Goal: Information Seeking & Learning: Learn about a topic

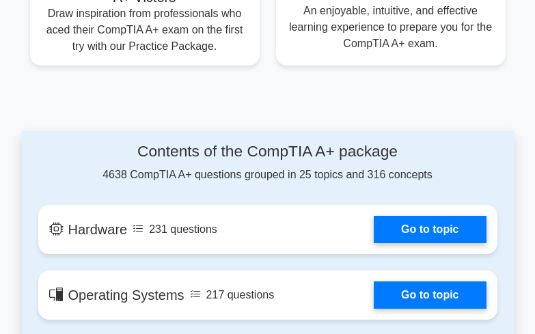
scroll to position [1026, 0]
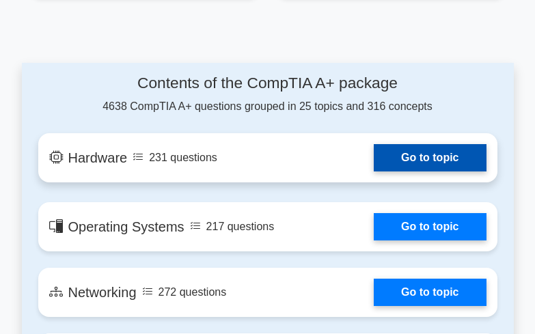
click at [394, 158] on link "Go to topic" at bounding box center [430, 157] width 112 height 27
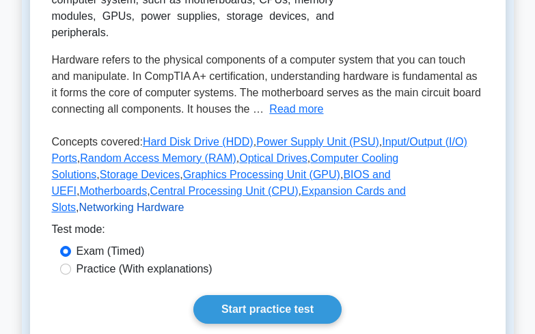
scroll to position [342, 0]
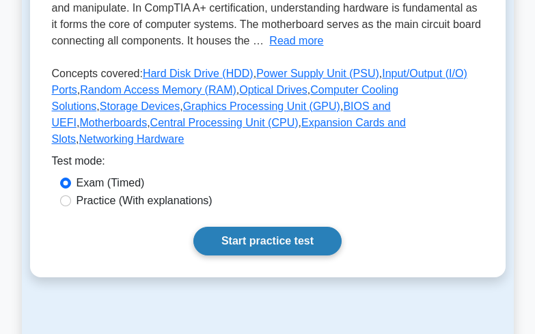
click at [267, 227] on link "Start practice test" at bounding box center [267, 241] width 148 height 29
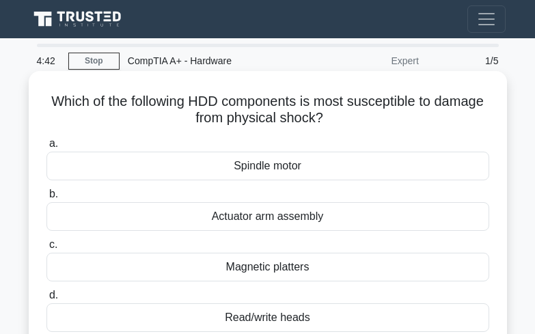
click at [321, 265] on div "Magnetic platters" at bounding box center [267, 267] width 443 height 29
click at [46, 250] on input "c. Magnetic platters" at bounding box center [46, 245] width 0 height 9
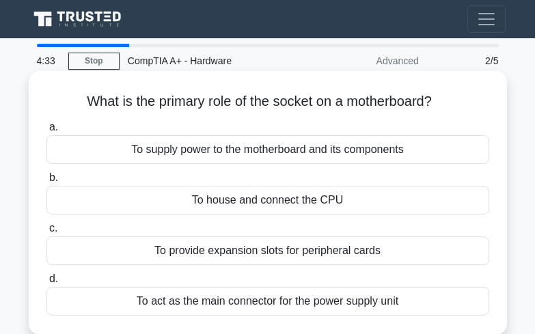
click at [276, 159] on div "To supply power to the motherboard and its components" at bounding box center [267, 149] width 443 height 29
click at [46, 132] on input "a. To supply power to the motherboard and its components" at bounding box center [46, 127] width 0 height 9
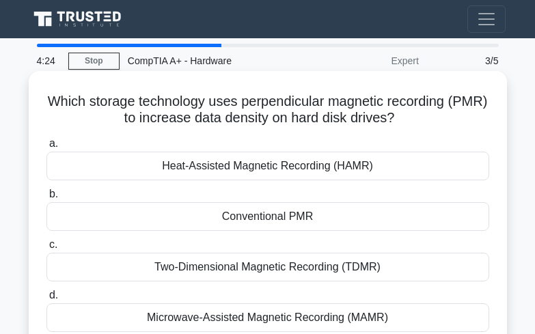
click at [187, 157] on div "Heat-Assisted Magnetic Recording (HAMR)" at bounding box center [267, 166] width 443 height 29
click at [46, 148] on input "a. Heat-Assisted Magnetic Recording (HAMR)" at bounding box center [46, 143] width 0 height 9
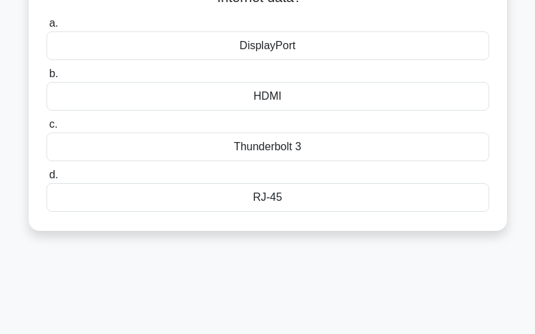
scroll to position [205, 0]
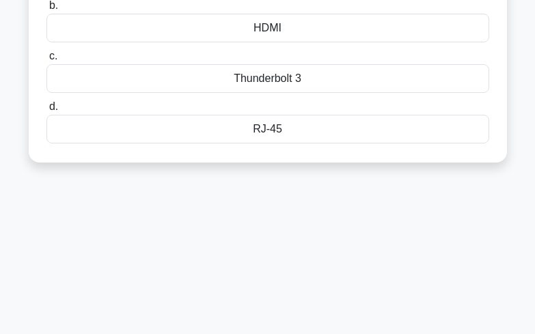
click at [147, 33] on div "HDMI" at bounding box center [267, 28] width 443 height 29
click at [46, 10] on input "b. HDMI" at bounding box center [46, 5] width 0 height 9
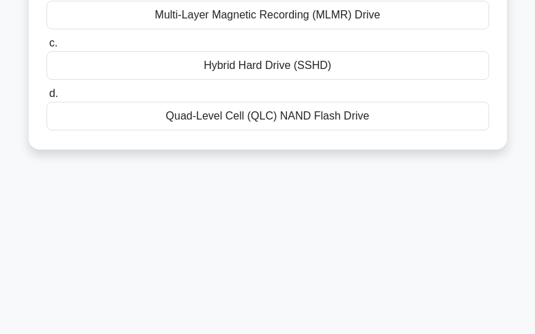
scroll to position [0, 0]
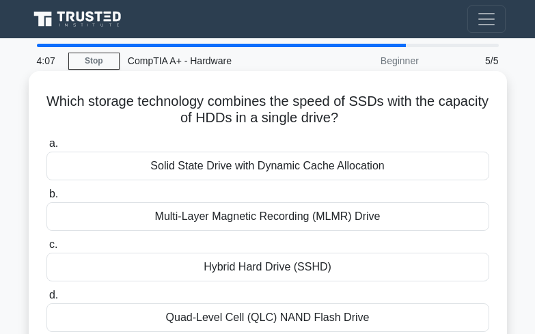
click at [334, 216] on div "Multi-Layer Magnetic Recording (MLMR) Drive" at bounding box center [267, 216] width 443 height 29
click at [46, 199] on input "b. Multi-Layer Magnetic Recording (MLMR) Drive" at bounding box center [46, 194] width 0 height 9
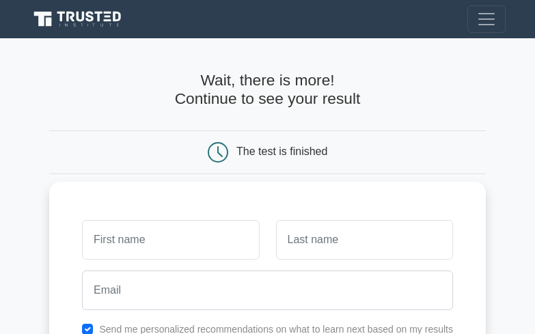
scroll to position [205, 0]
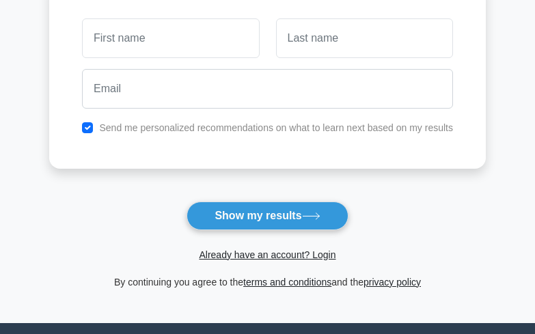
click at [258, 200] on form "Wait, there is more! Continue to see your result The test is finished and the" at bounding box center [267, 78] width 437 height 425
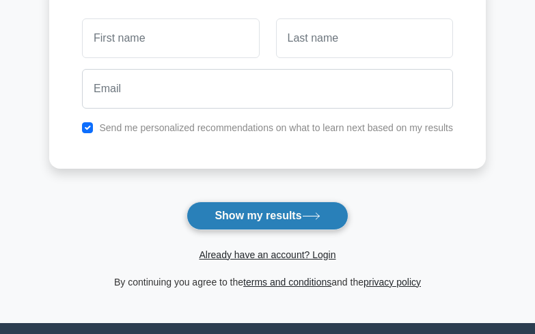
click at [254, 229] on button "Show my results" at bounding box center [267, 216] width 161 height 29
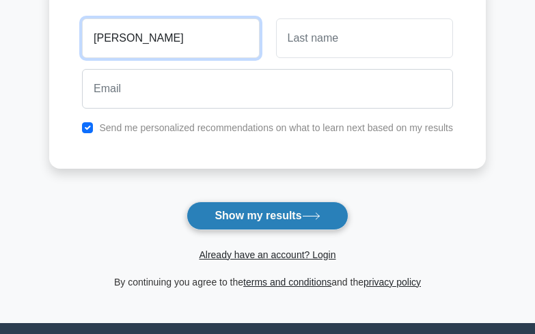
type input "priscilla"
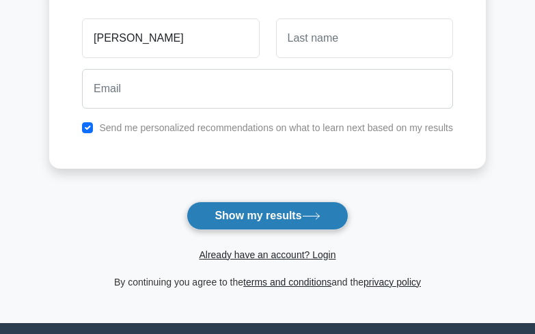
click at [319, 217] on icon at bounding box center [311, 216] width 16 height 6
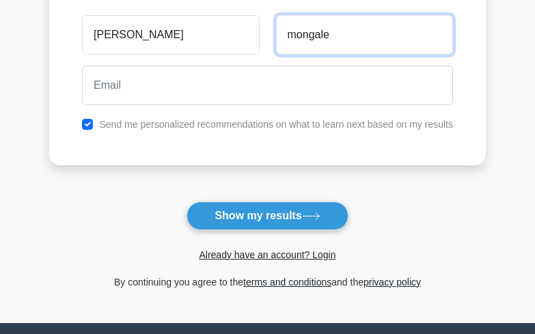
type input "mongale"
click at [187, 202] on button "Show my results" at bounding box center [267, 216] width 161 height 29
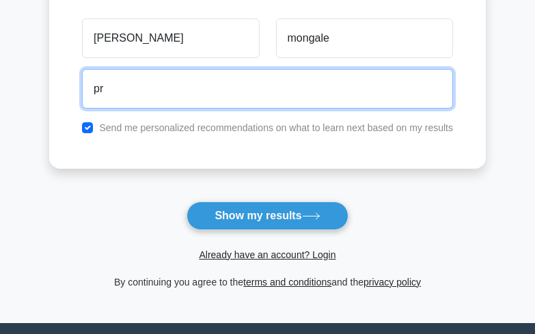
type input "pr"
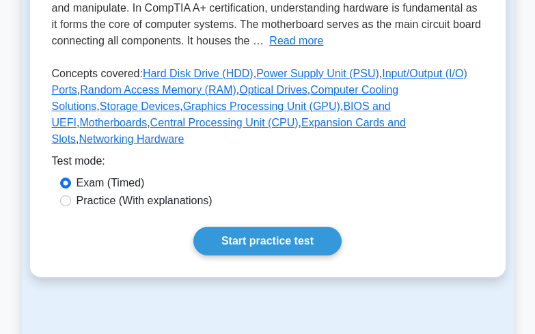
click at [71, 193] on div "Practice (With explanations)" at bounding box center [268, 201] width 416 height 16
click at [64, 196] on input "Practice (With explanations)" at bounding box center [65, 201] width 11 height 11
radio input "true"
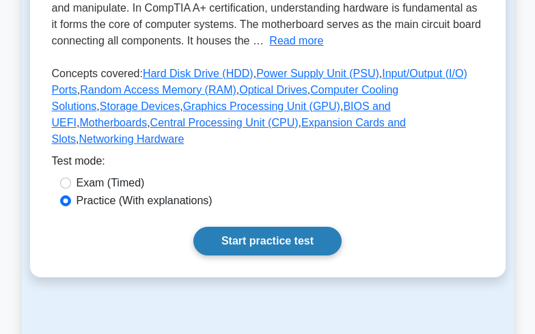
click at [252, 227] on link "Start practice test" at bounding box center [267, 241] width 148 height 29
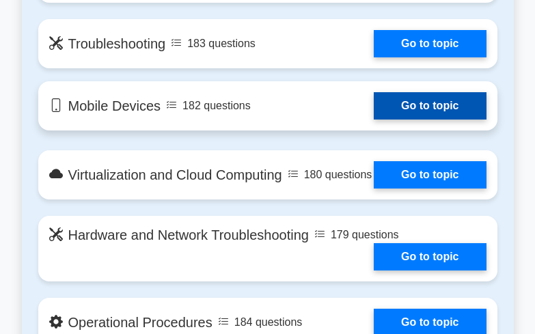
scroll to position [1504, 0]
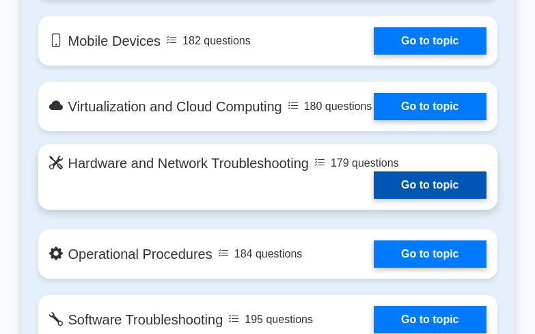
click at [432, 196] on link "Go to topic" at bounding box center [430, 185] width 112 height 27
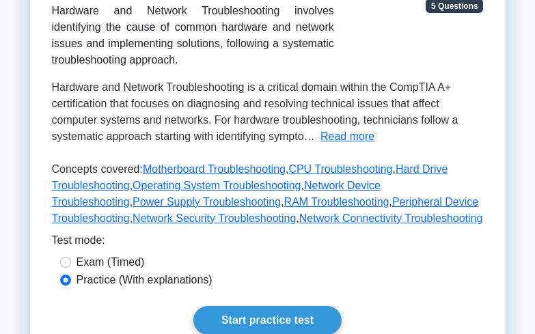
scroll to position [410, 0]
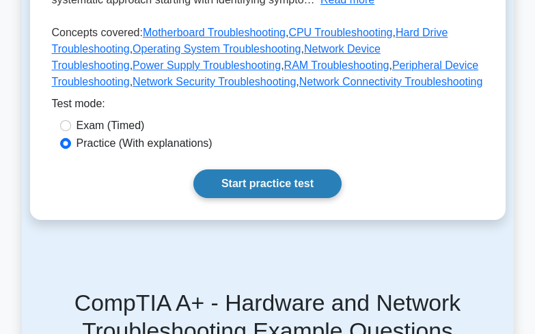
click at [211, 180] on link "Start practice test" at bounding box center [267, 184] width 148 height 29
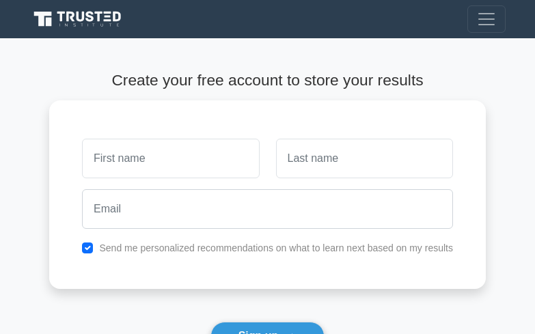
drag, startPoint x: 0, startPoint y: 12, endPoint x: 0, endPoint y: -41, distance: 53.3
click at [0, 0] on html "Register and the" at bounding box center [267, 297] width 535 height 594
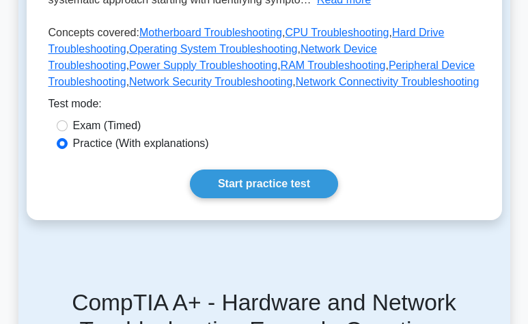
click at [82, 123] on label "Exam (Timed)" at bounding box center [107, 126] width 68 height 16
click at [68, 123] on input "Exam (Timed)" at bounding box center [62, 125] width 11 height 11
radio input "true"
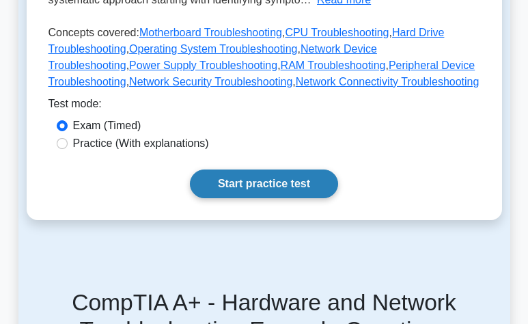
click at [220, 176] on link "Start practice test" at bounding box center [264, 184] width 148 height 29
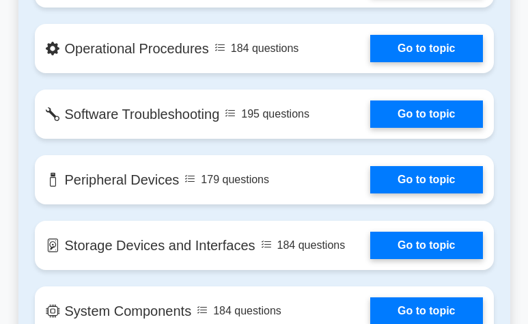
scroll to position [1778, 0]
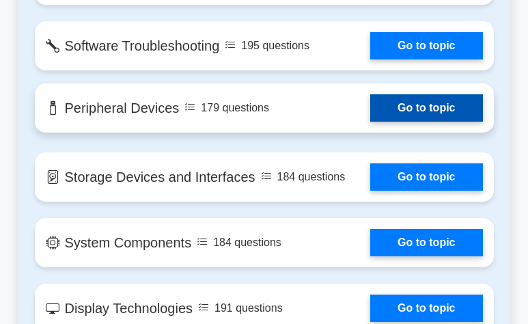
click at [433, 122] on link "Go to topic" at bounding box center [427, 107] width 112 height 27
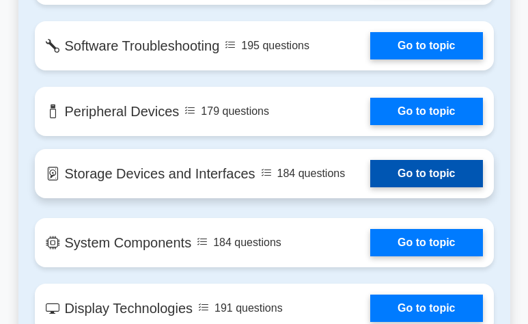
click at [455, 187] on link "Go to topic" at bounding box center [427, 173] width 112 height 27
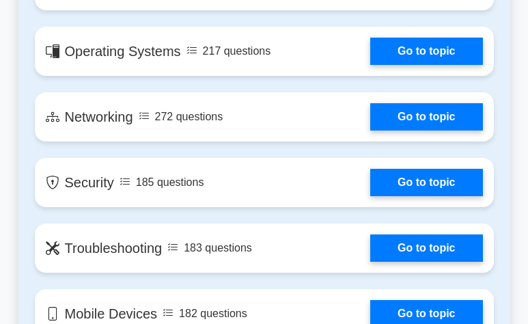
scroll to position [1162, 0]
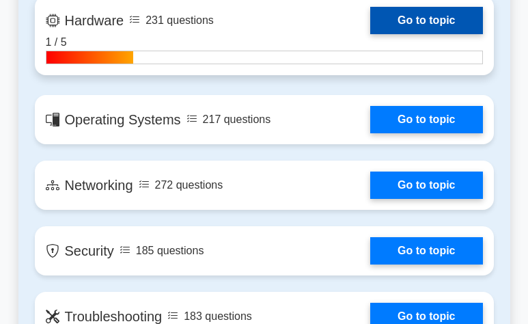
click at [450, 16] on link "Go to topic" at bounding box center [427, 20] width 112 height 27
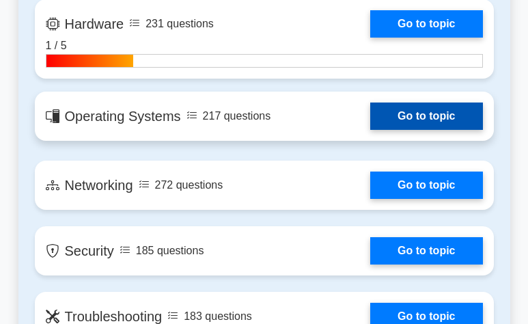
click at [396, 130] on link "Go to topic" at bounding box center [427, 116] width 112 height 27
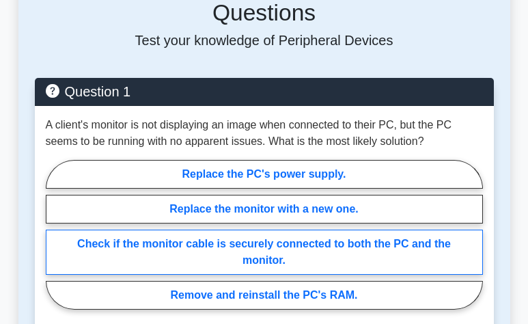
scroll to position [752, 0]
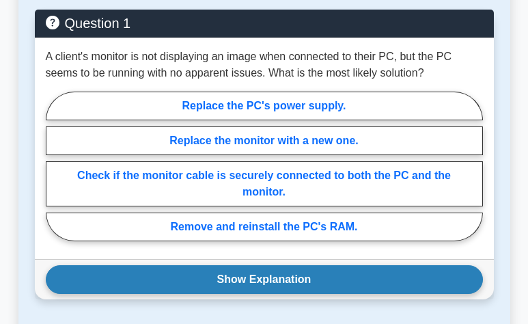
click at [299, 285] on button "Show Explanation" at bounding box center [265, 279] width 438 height 29
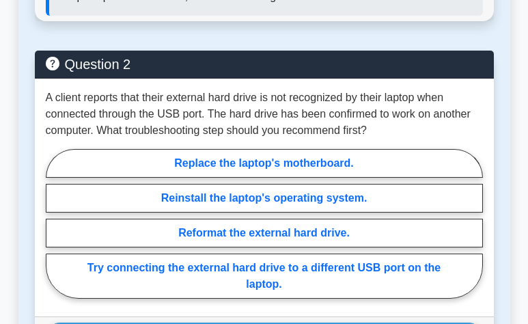
scroll to position [1299, 0]
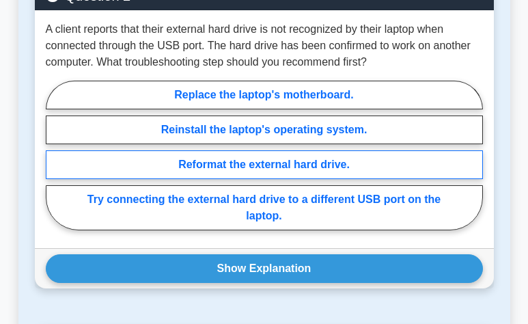
click at [219, 174] on label "Reformat the external hard drive." at bounding box center [265, 164] width 438 height 29
click at [55, 163] on input "Reformat the external hard drive." at bounding box center [50, 159] width 9 height 9
radio input "true"
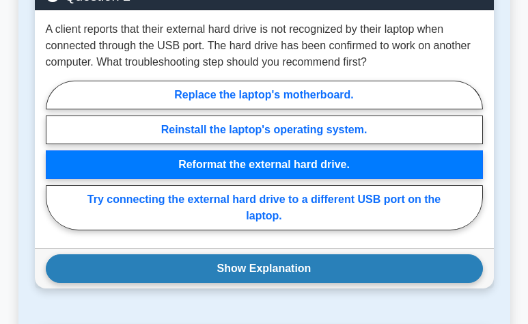
click at [288, 273] on button "Show Explanation" at bounding box center [265, 268] width 438 height 29
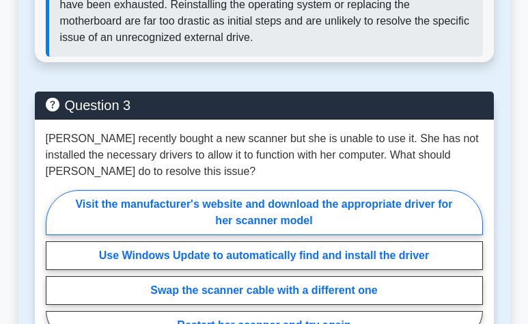
scroll to position [1778, 0]
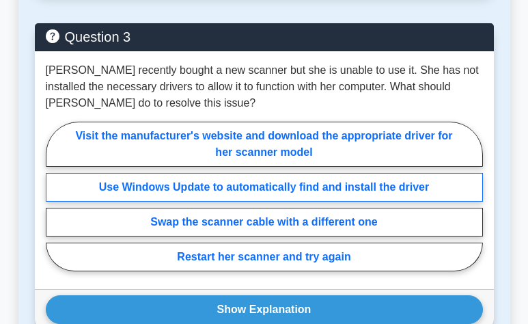
click at [178, 193] on label "Use Windows Update to automatically find and install the driver" at bounding box center [265, 187] width 438 height 29
click at [55, 196] on input "Use Windows Update to automatically find and install the driver" at bounding box center [50, 200] width 9 height 9
radio input "true"
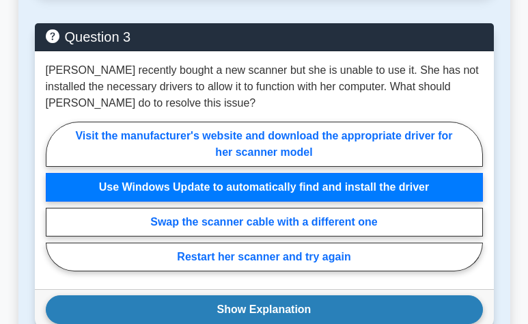
click at [309, 306] on button "Show Explanation" at bounding box center [265, 309] width 438 height 29
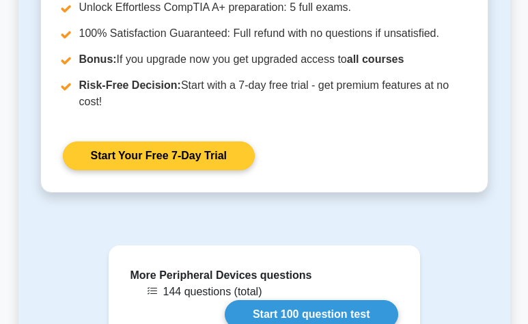
scroll to position [2530, 0]
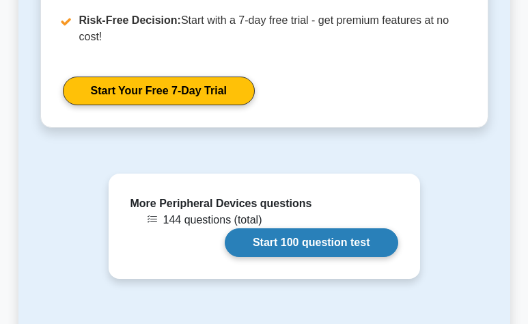
click at [263, 235] on link "Start 100 question test" at bounding box center [312, 242] width 174 height 29
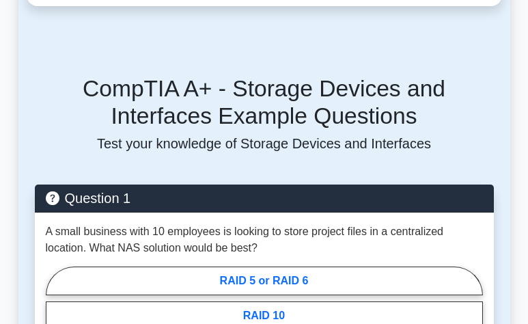
scroll to position [693, 0]
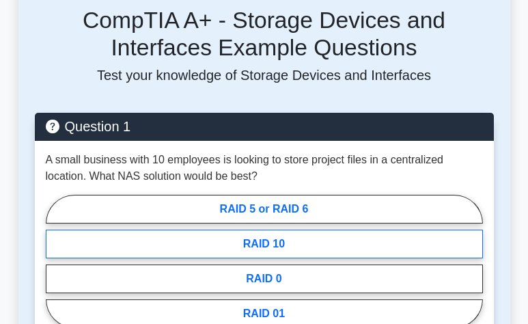
click at [360, 237] on label "RAID 10" at bounding box center [265, 244] width 438 height 29
click at [55, 261] on input "RAID 10" at bounding box center [50, 265] width 9 height 9
radio input "true"
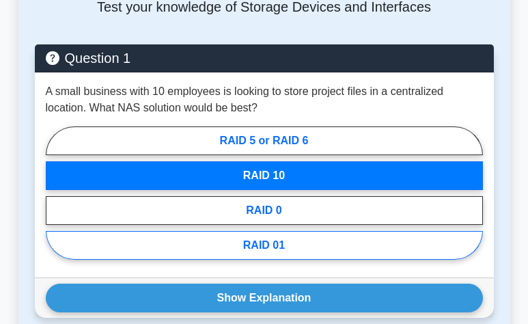
scroll to position [898, 0]
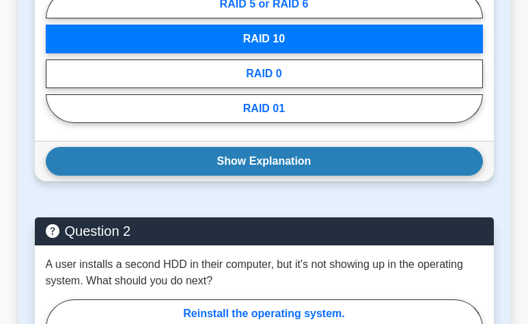
click at [184, 147] on button "Show Explanation" at bounding box center [265, 161] width 438 height 29
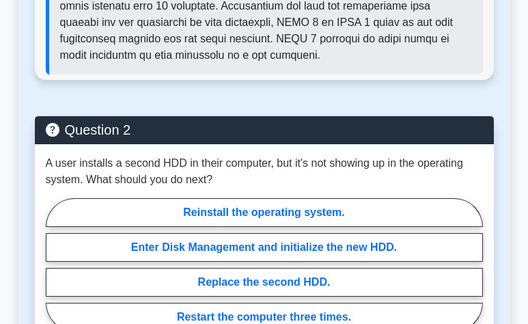
scroll to position [1445, 0]
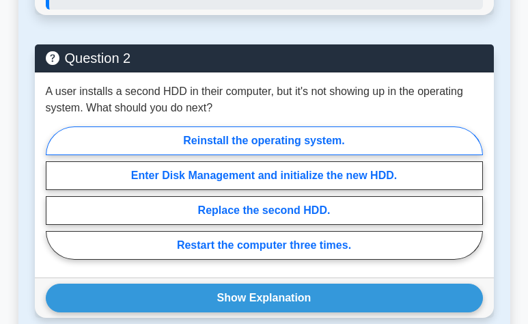
click at [172, 126] on label "Reinstall the operating system." at bounding box center [265, 140] width 438 height 29
click at [55, 193] on input "Reinstall the operating system." at bounding box center [50, 197] width 9 height 9
radio input "true"
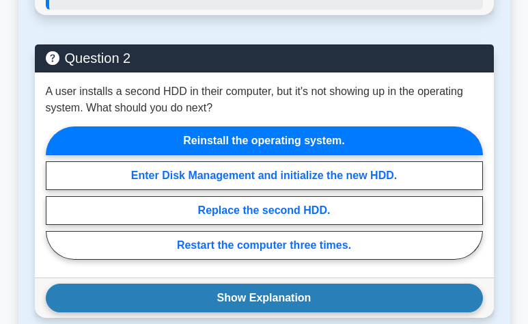
drag, startPoint x: 238, startPoint y: 247, endPoint x: 245, endPoint y: 253, distance: 8.8
click at [237, 278] on div "Show Explanation Correct Answer: Enter Disk Management and initialize the new H…" at bounding box center [264, 298] width 459 height 40
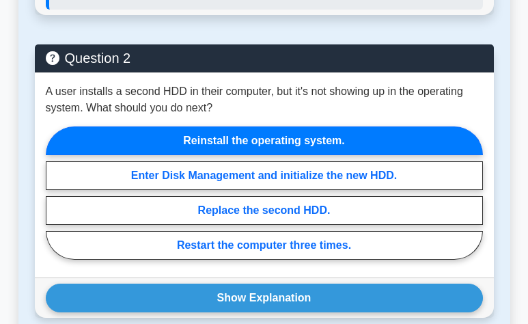
click at [250, 284] on button "Show Explanation" at bounding box center [265, 298] width 438 height 29
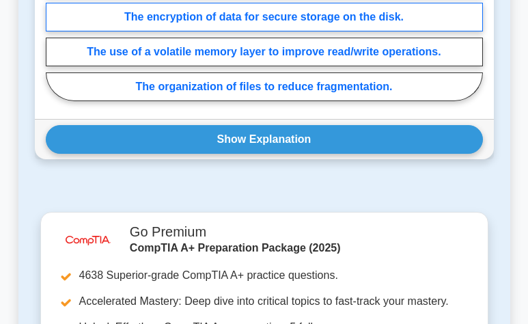
scroll to position [2060, 0]
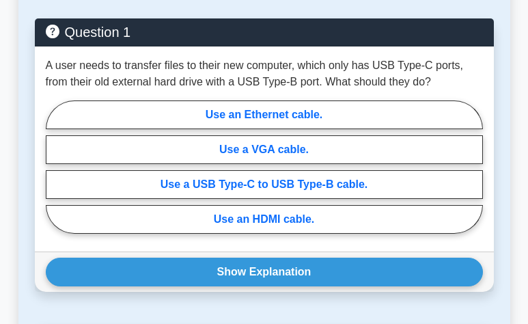
scroll to position [684, 0]
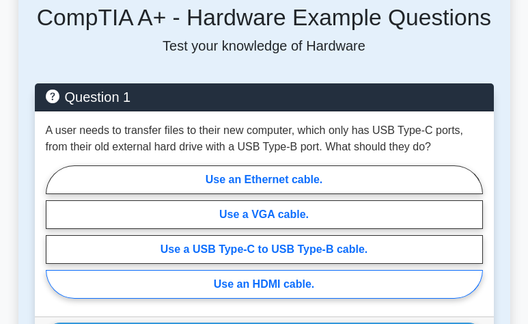
click at [291, 270] on label "Use an HDMI cable." at bounding box center [265, 284] width 438 height 29
click at [55, 240] on input "Use an HDMI cable." at bounding box center [50, 235] width 9 height 9
radio input "true"
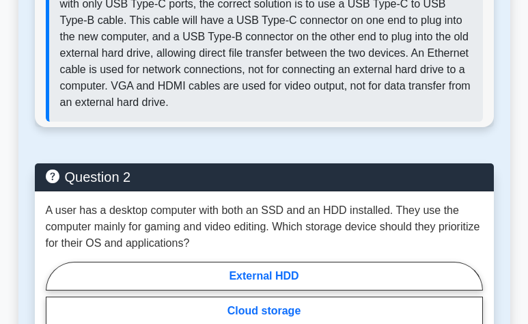
scroll to position [1162, 0]
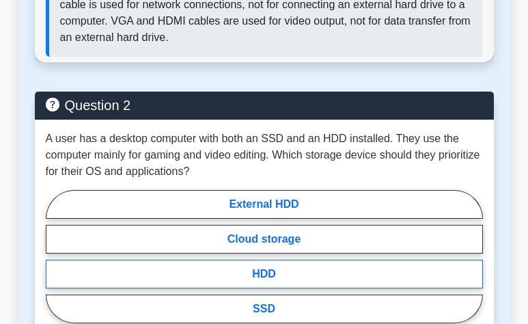
click at [254, 260] on label "HDD" at bounding box center [265, 274] width 438 height 29
click at [55, 256] on input "HDD" at bounding box center [50, 260] width 9 height 9
radio input "true"
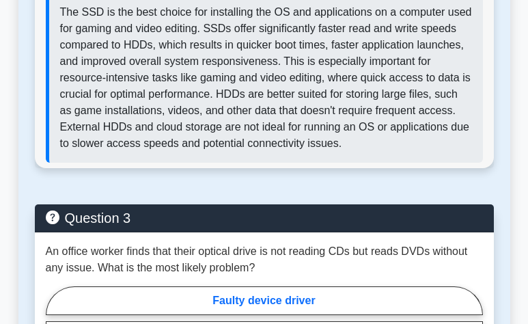
scroll to position [1641, 0]
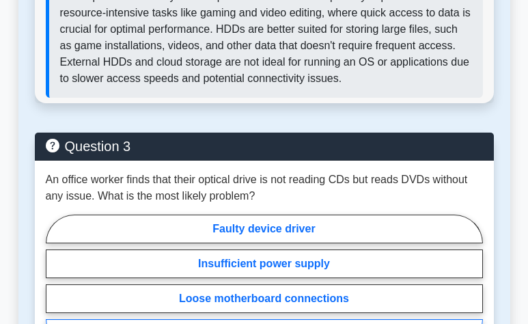
click at [55, 289] on input "Failed CD laser" at bounding box center [50, 284] width 9 height 9
radio input "true"
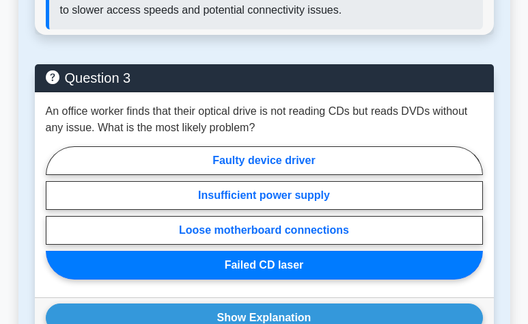
scroll to position [1778, 0]
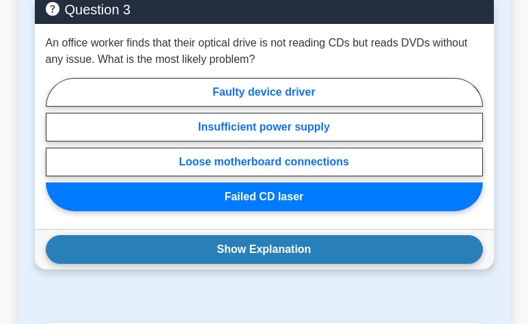
click at [299, 235] on button "Show Explanation" at bounding box center [265, 249] width 438 height 29
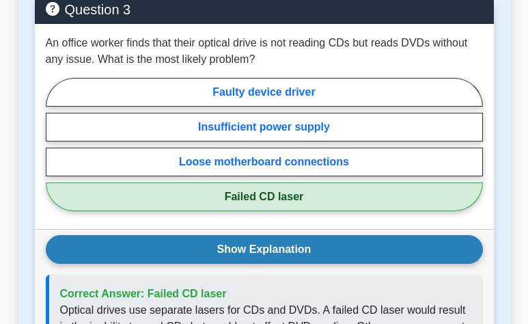
click at [302, 235] on button "Show Explanation" at bounding box center [265, 249] width 438 height 29
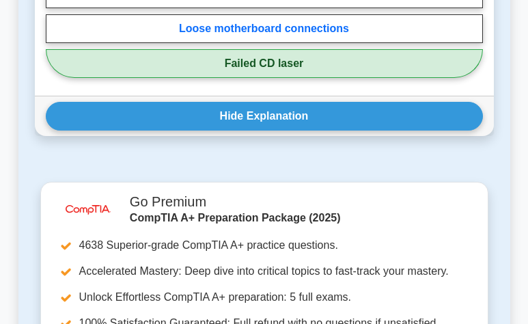
scroll to position [1983, 0]
